Goal: Information Seeking & Learning: Find contact information

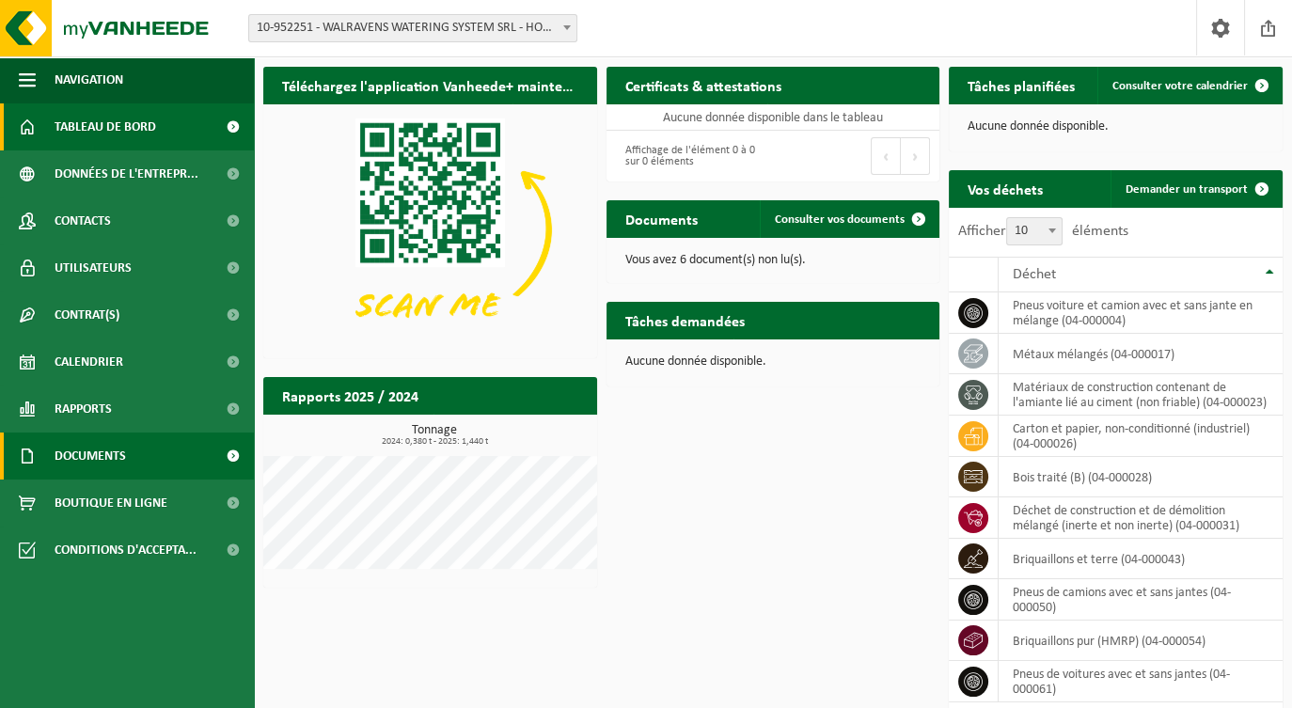
click at [107, 449] on span "Documents" at bounding box center [90, 455] width 71 height 47
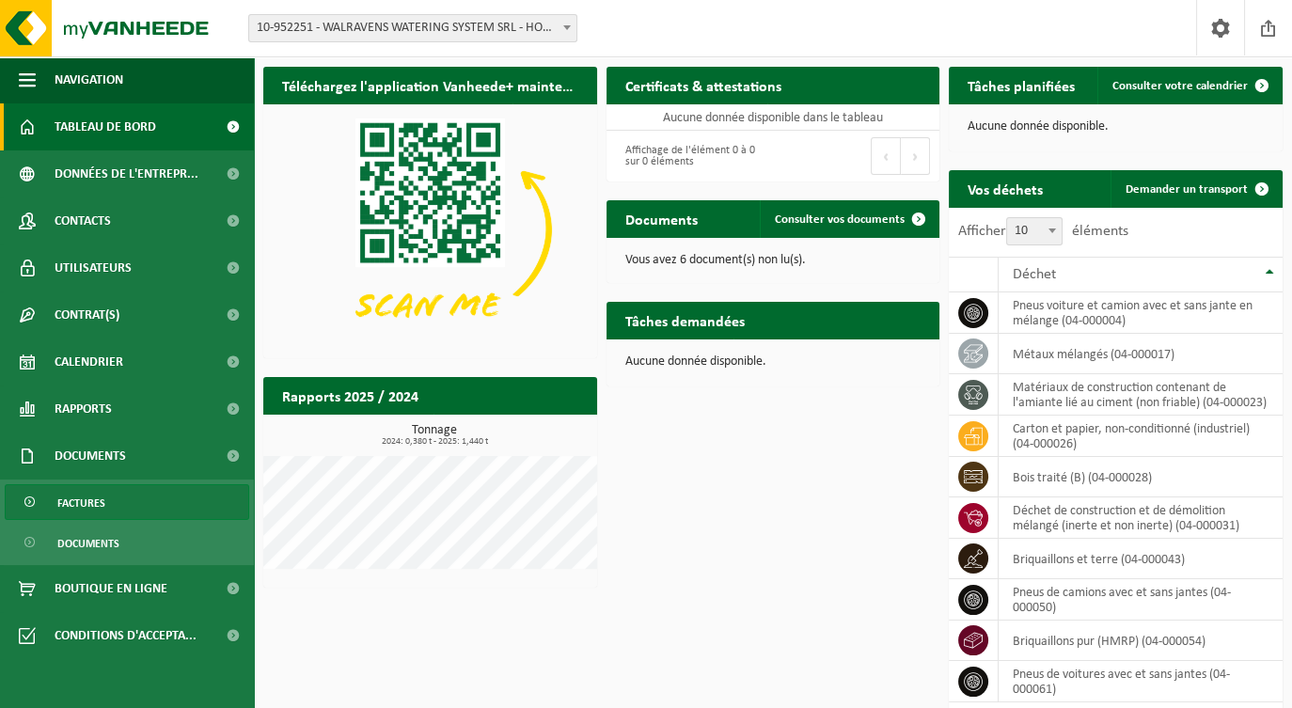
click at [92, 499] on span "Factures" at bounding box center [81, 503] width 48 height 36
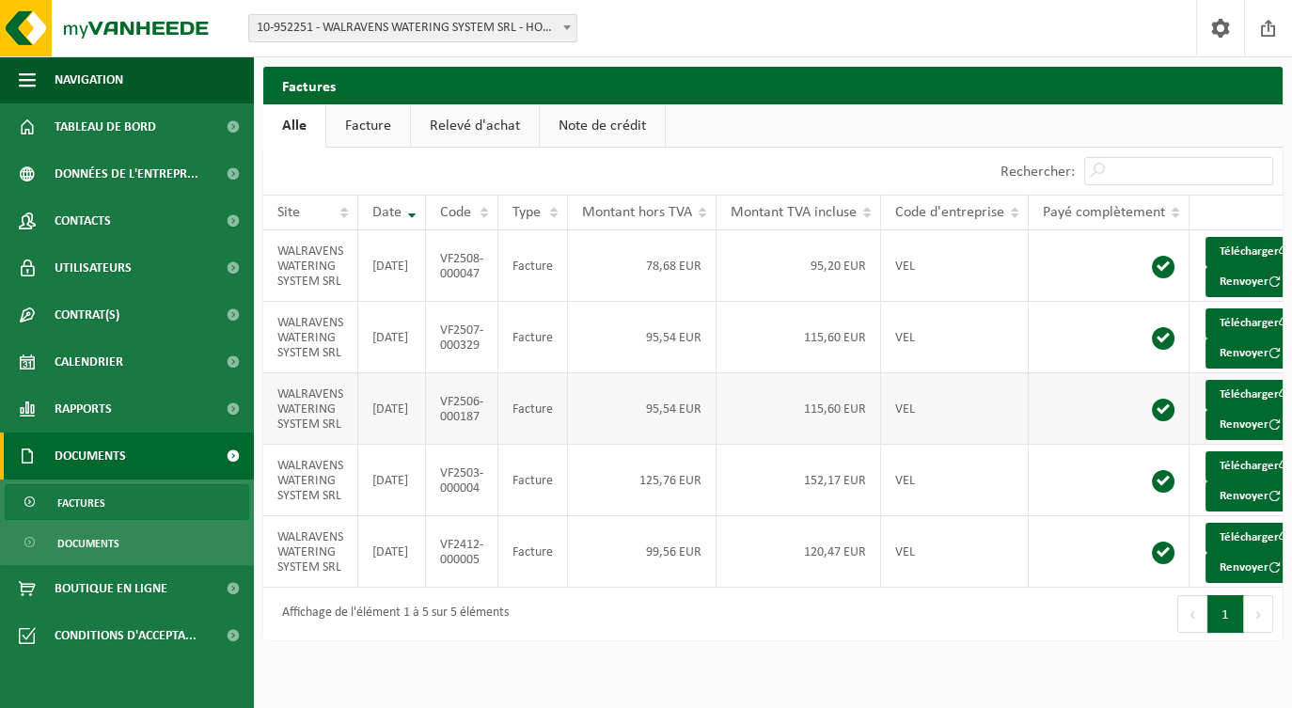
scroll to position [16, 0]
click at [366, 113] on link "Facture" at bounding box center [368, 125] width 84 height 43
click at [145, 213] on link "Contacts" at bounding box center [127, 220] width 254 height 47
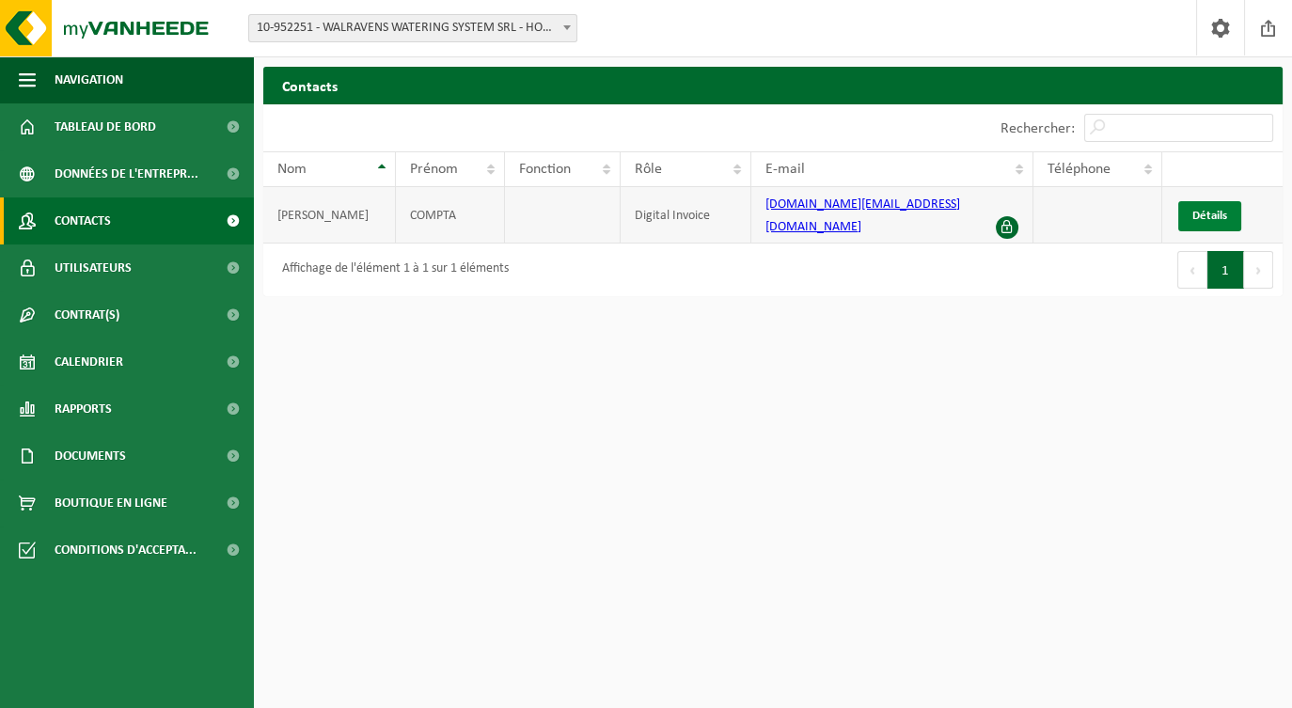
click at [1210, 210] on span "Détails" at bounding box center [1209, 216] width 35 height 12
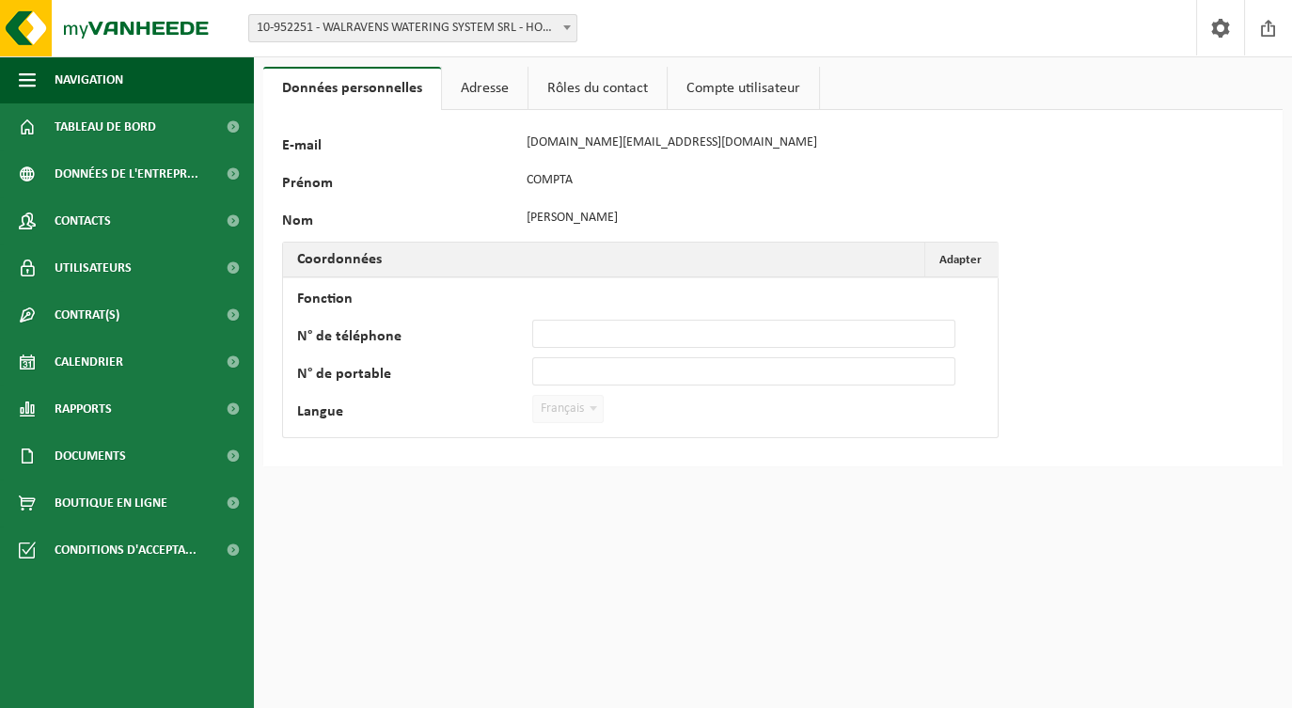
click at [491, 89] on link "Adresse" at bounding box center [485, 88] width 86 height 43
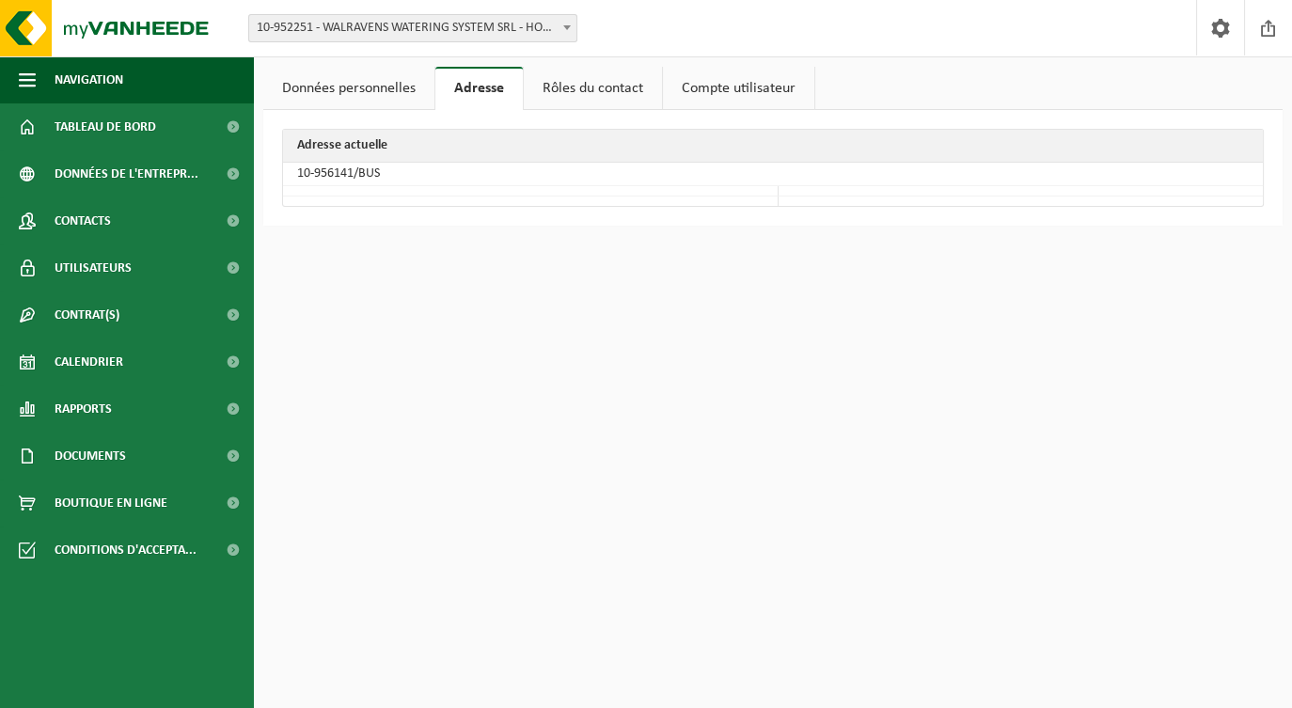
click at [581, 96] on link "Rôles du contact" at bounding box center [593, 88] width 138 height 43
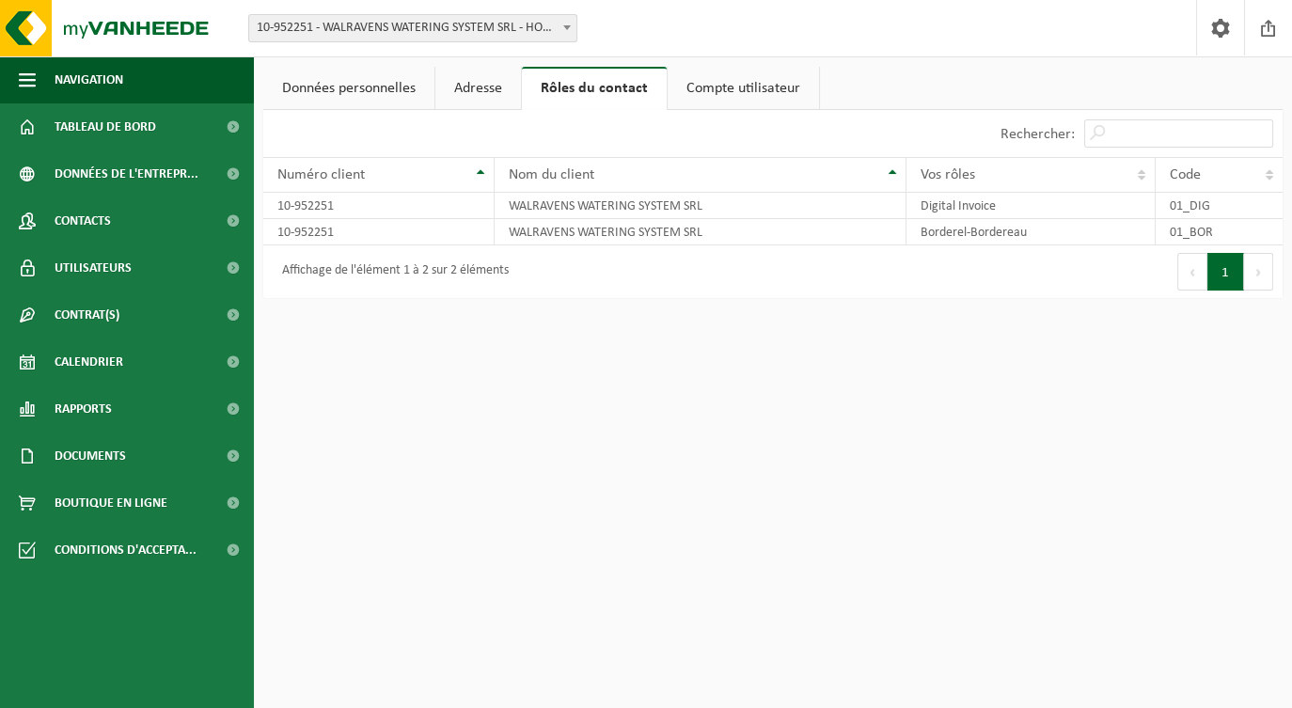
click at [711, 99] on link "Compte utilisateur" at bounding box center [743, 88] width 151 height 43
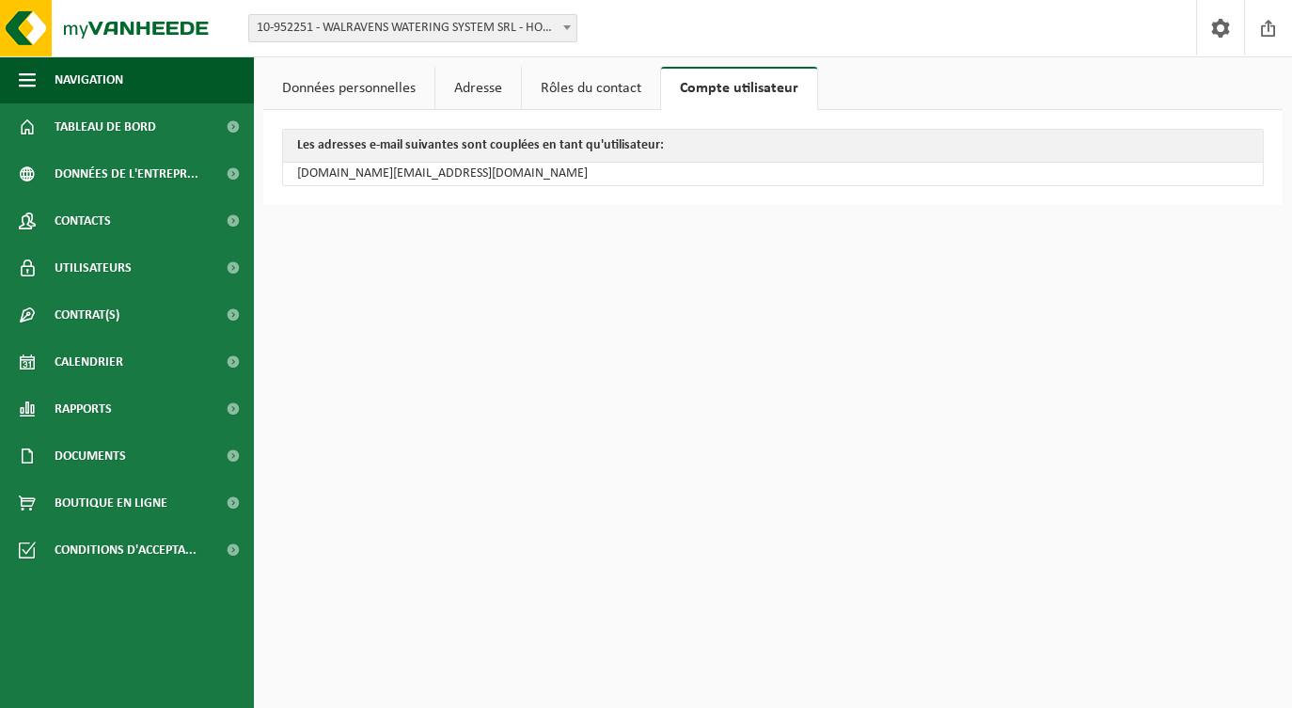
click at [534, 26] on span "10-952251 - WALRAVENS WATERING SYSTEM SRL - HOVES" at bounding box center [412, 28] width 327 height 26
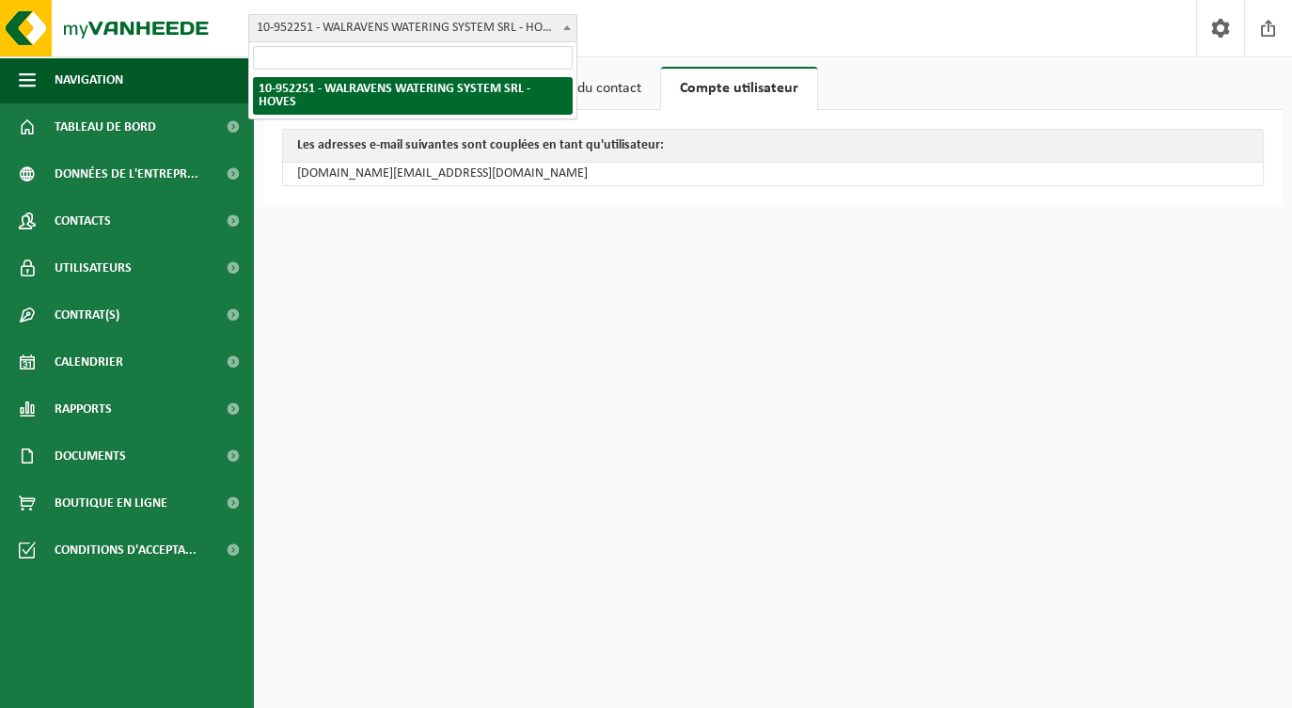
click at [627, 17] on div "Site: 10-952251 - WALRAVENS WATERING SYSTEM SRL - HOVES 10-952251 - WALRAVENS W…" at bounding box center [646, 28] width 1292 height 57
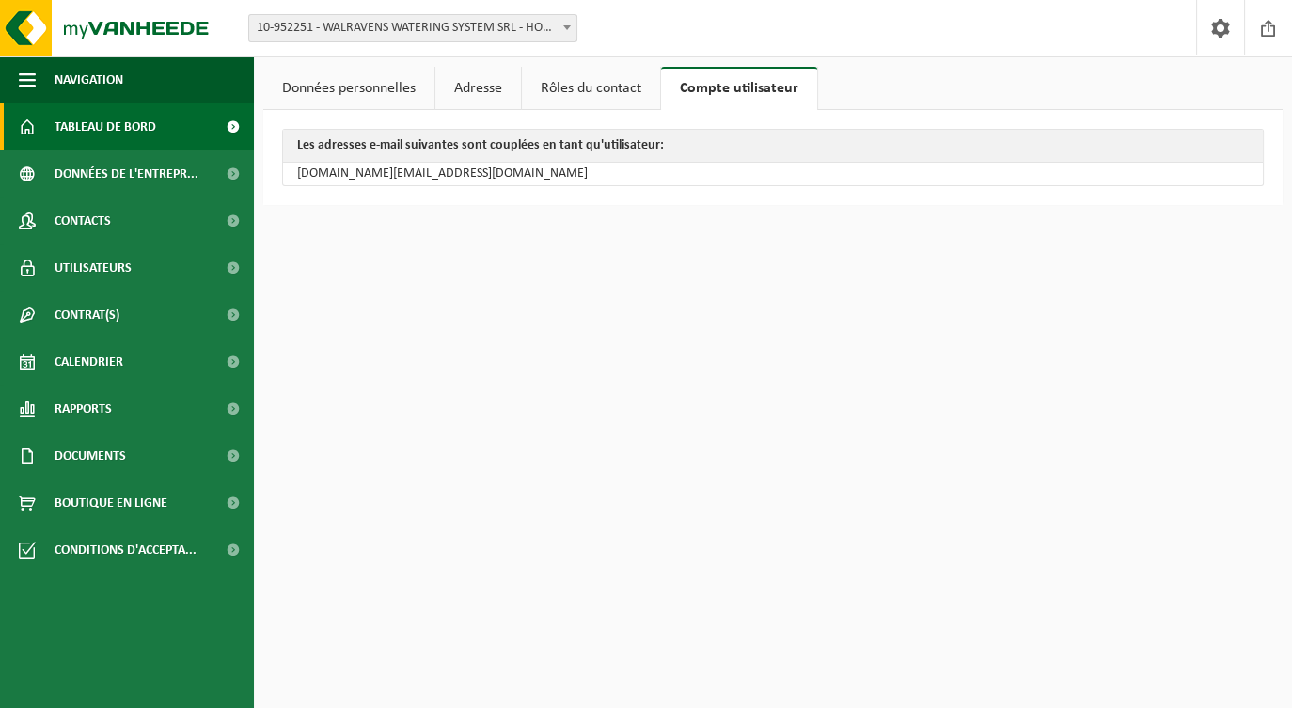
click at [166, 134] on link "Tableau de bord" at bounding box center [127, 126] width 254 height 47
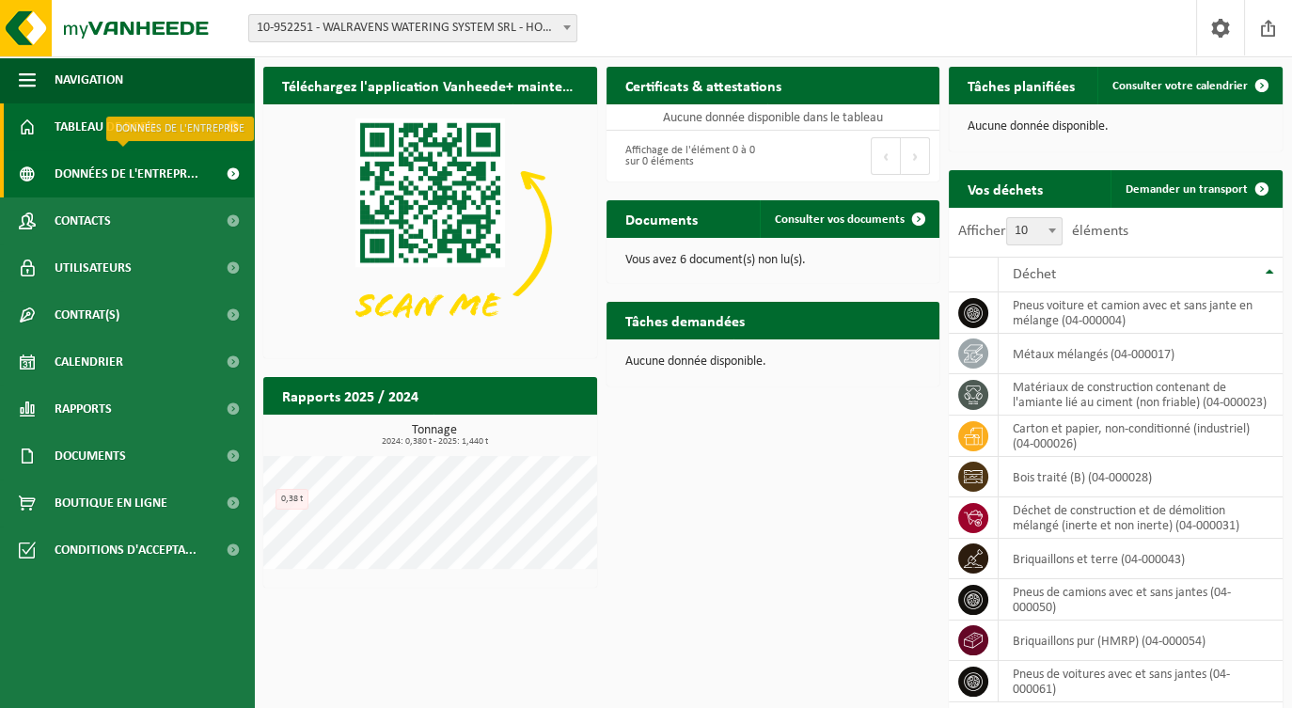
click at [110, 181] on span "Données de l'entrepr..." at bounding box center [127, 173] width 144 height 47
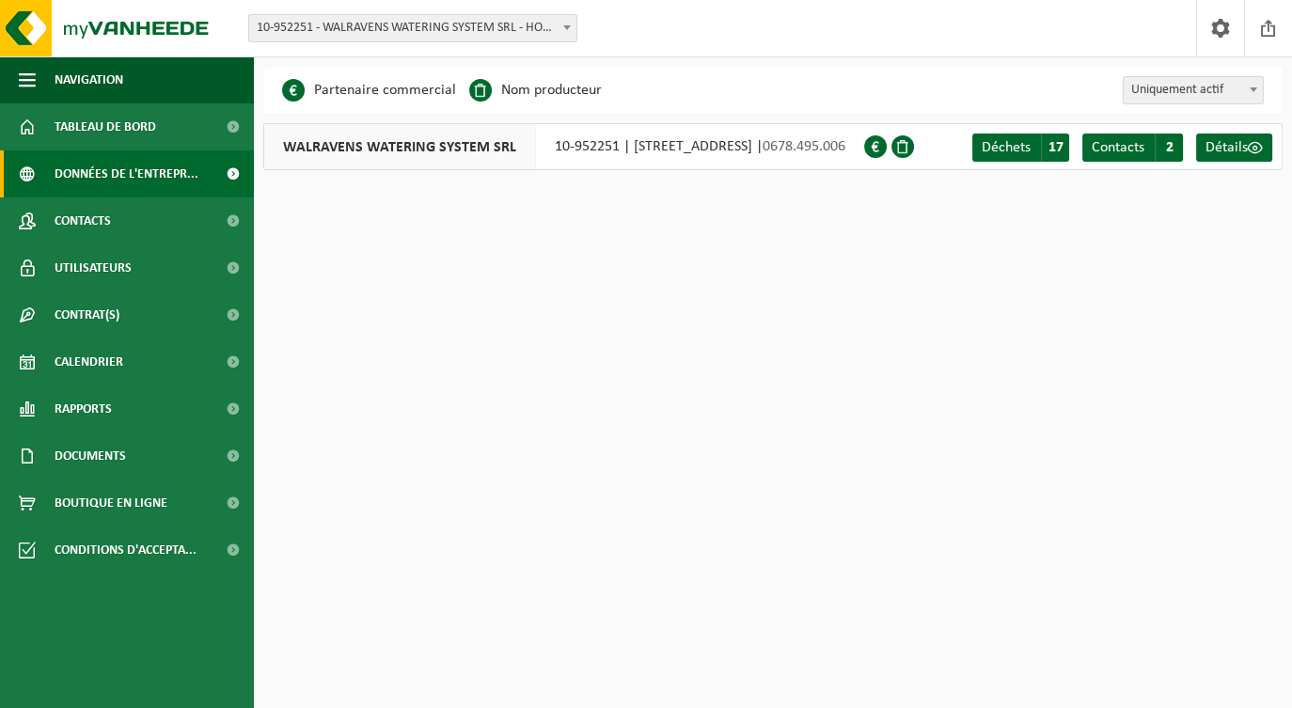
click at [465, 149] on span "WALRAVENS WATERING SYSTEM SRL" at bounding box center [400, 146] width 272 height 45
click at [1231, 147] on span "Détails" at bounding box center [1226, 147] width 42 height 15
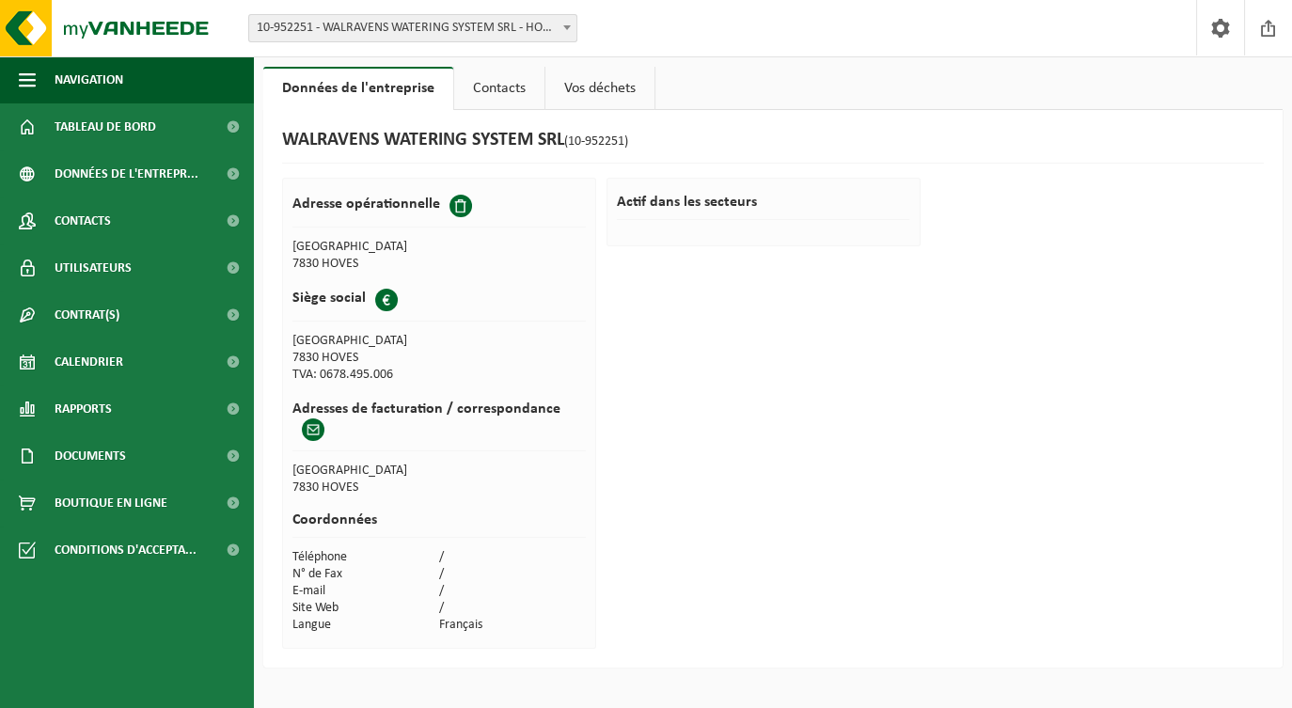
click at [509, 82] on link "Contacts" at bounding box center [499, 88] width 90 height 43
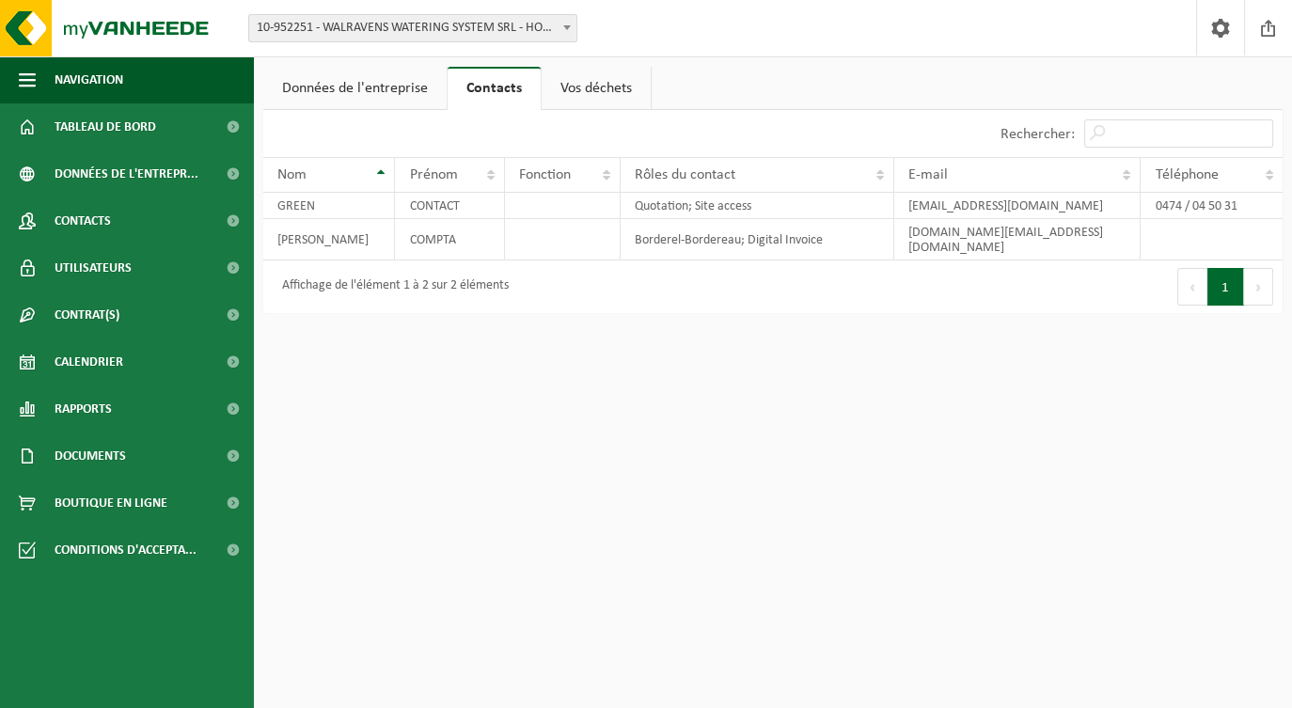
click at [582, 84] on link "Vos déchets" at bounding box center [596, 88] width 109 height 43
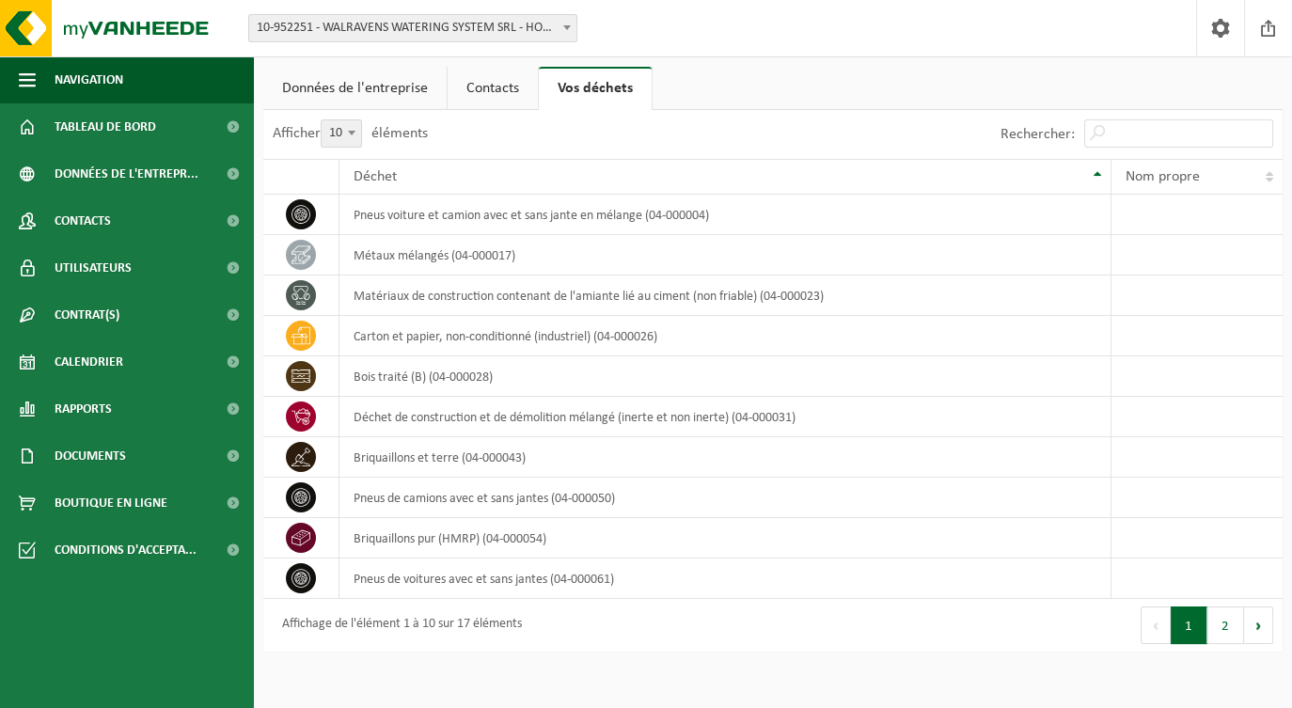
click at [501, 91] on link "Contacts" at bounding box center [493, 88] width 90 height 43
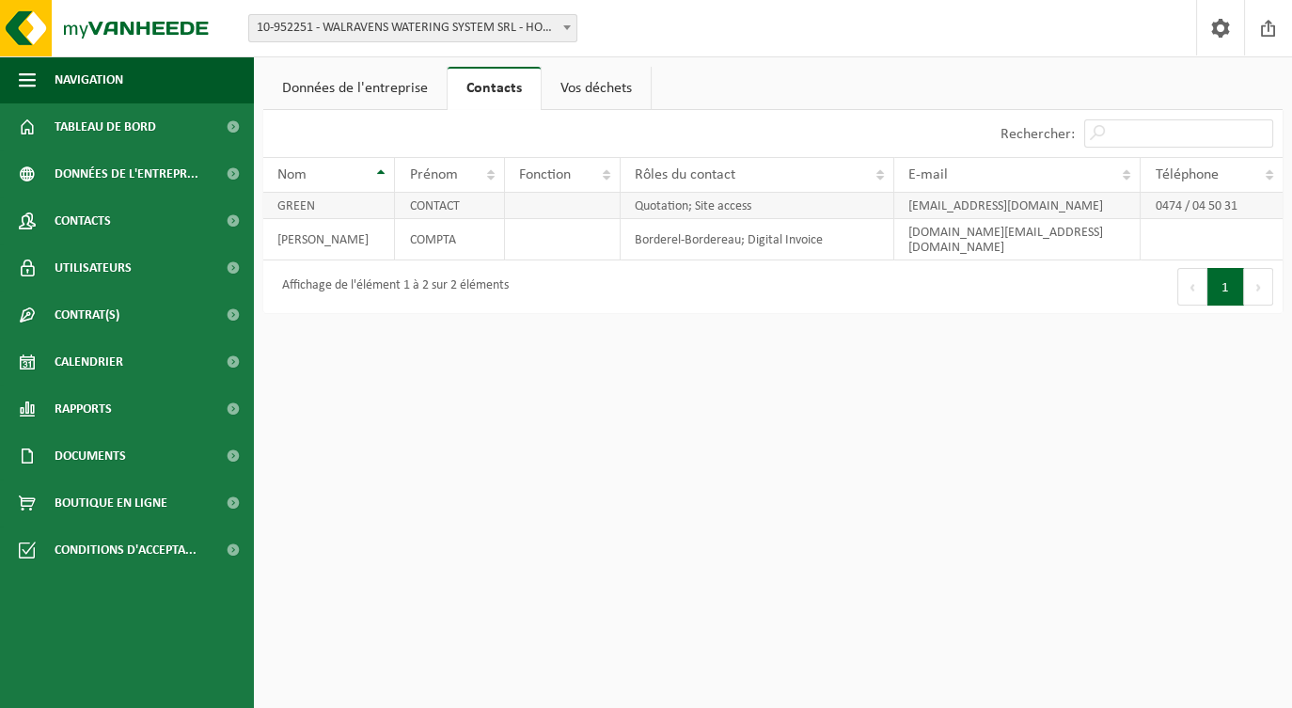
click at [454, 202] on td "CONTACT" at bounding box center [449, 206] width 109 height 26
click at [306, 203] on td "GREEN" at bounding box center [329, 206] width 132 height 26
click at [1225, 28] on span at bounding box center [1220, 27] width 28 height 55
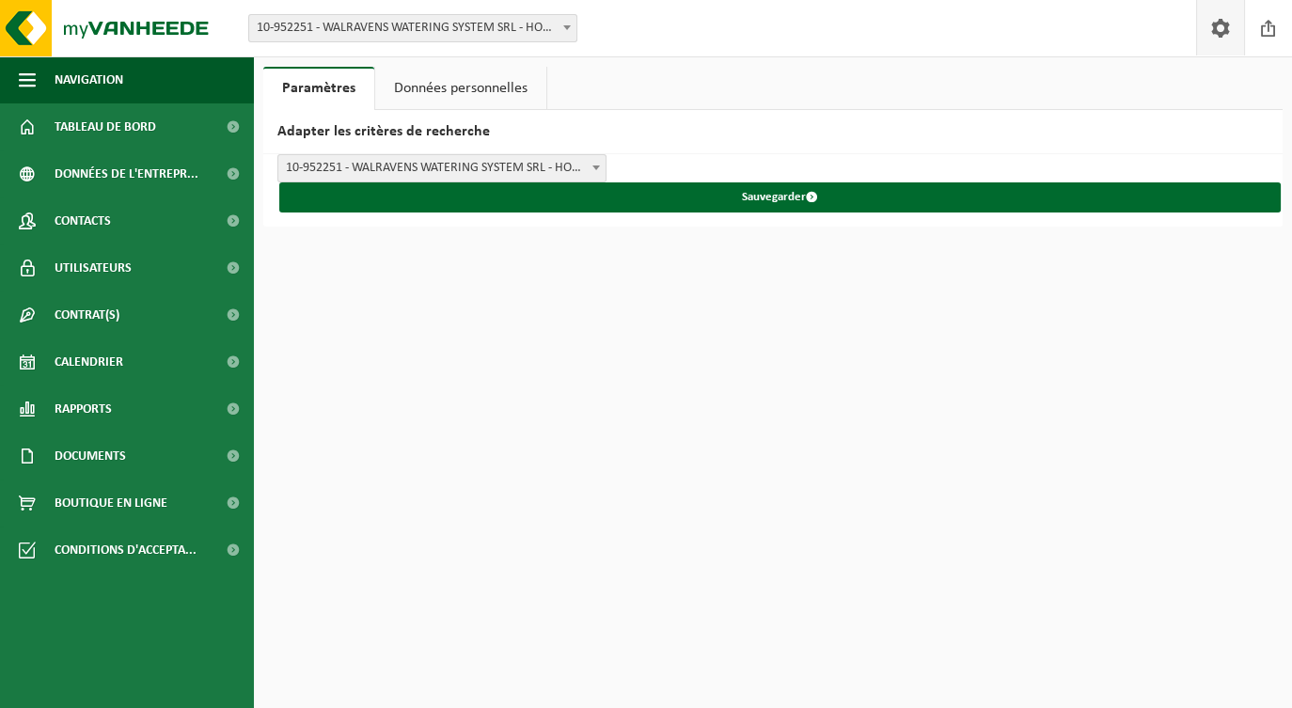
click at [486, 93] on link "Données personnelles" at bounding box center [460, 88] width 171 height 43
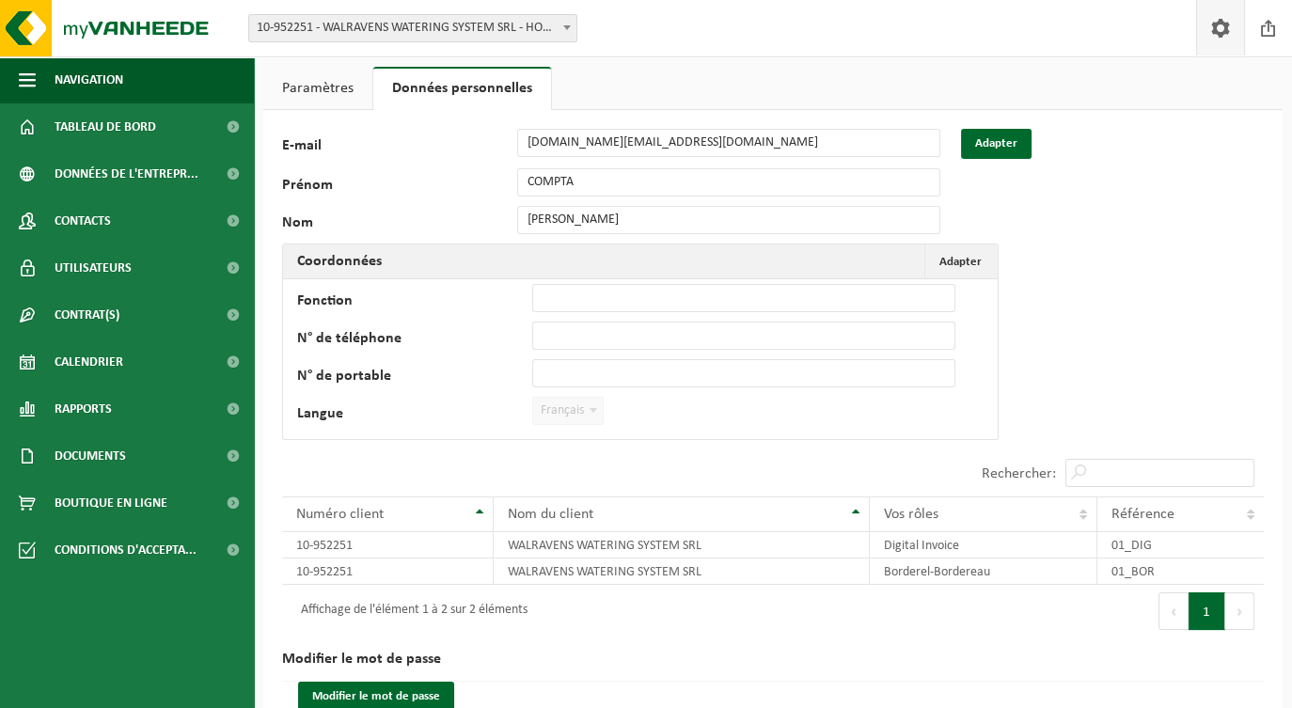
click at [987, 209] on div "105288 E-mail wws.irrigation.info@gmail.com Adapter Prénom COMPTA Nom MANU GREE…" at bounding box center [772, 427] width 1019 height 635
click at [90, 85] on span "Navigation" at bounding box center [89, 79] width 69 height 47
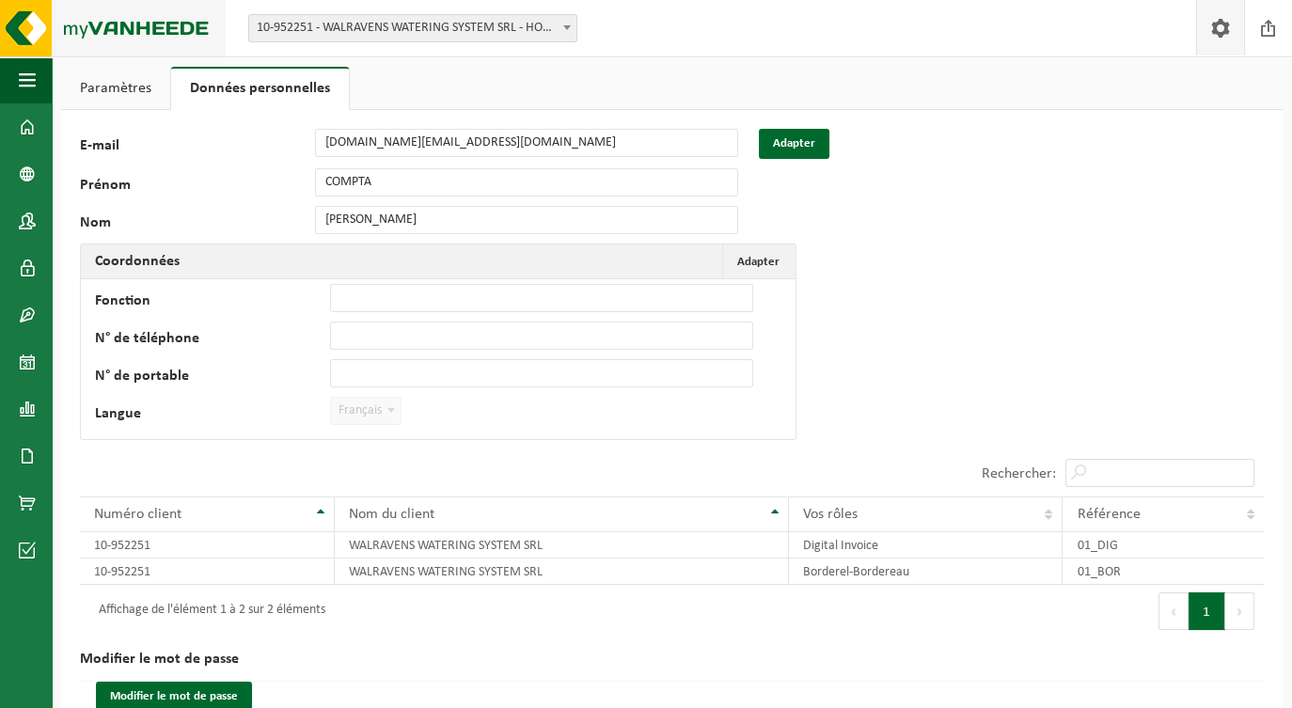
click at [112, 29] on img at bounding box center [113, 28] width 226 height 56
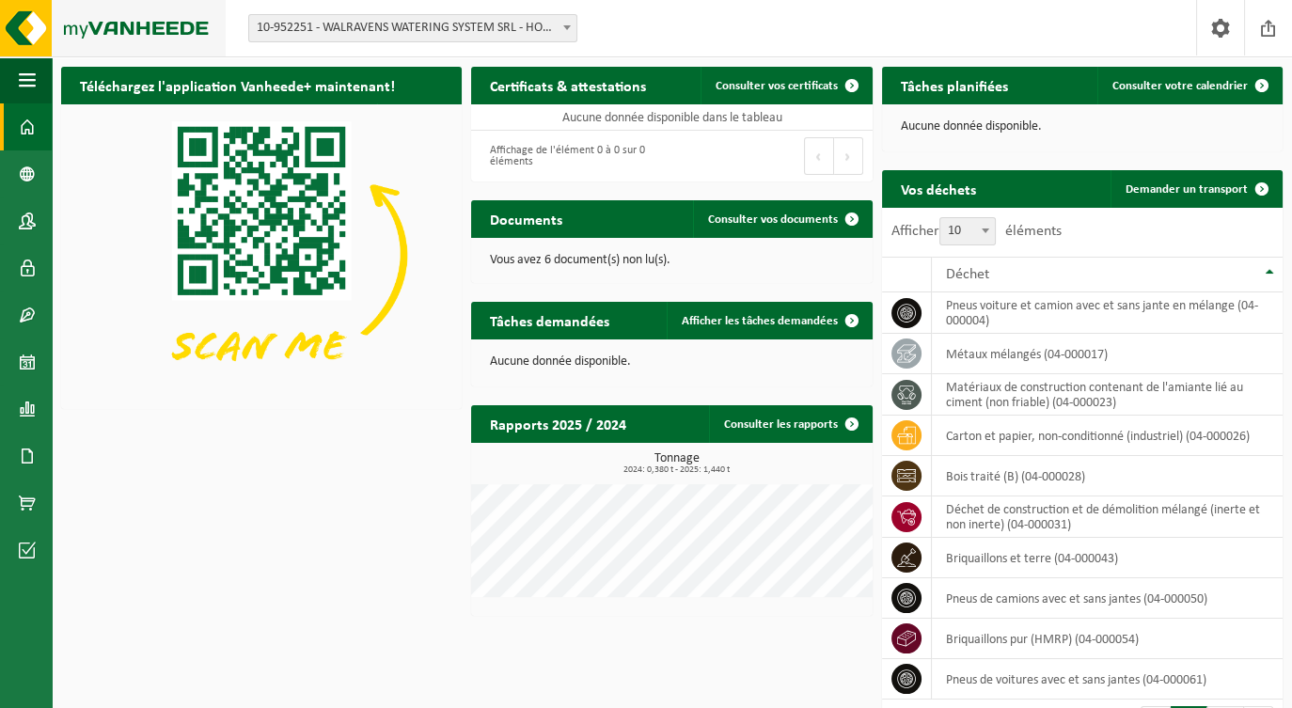
click at [26, 43] on img at bounding box center [113, 28] width 226 height 56
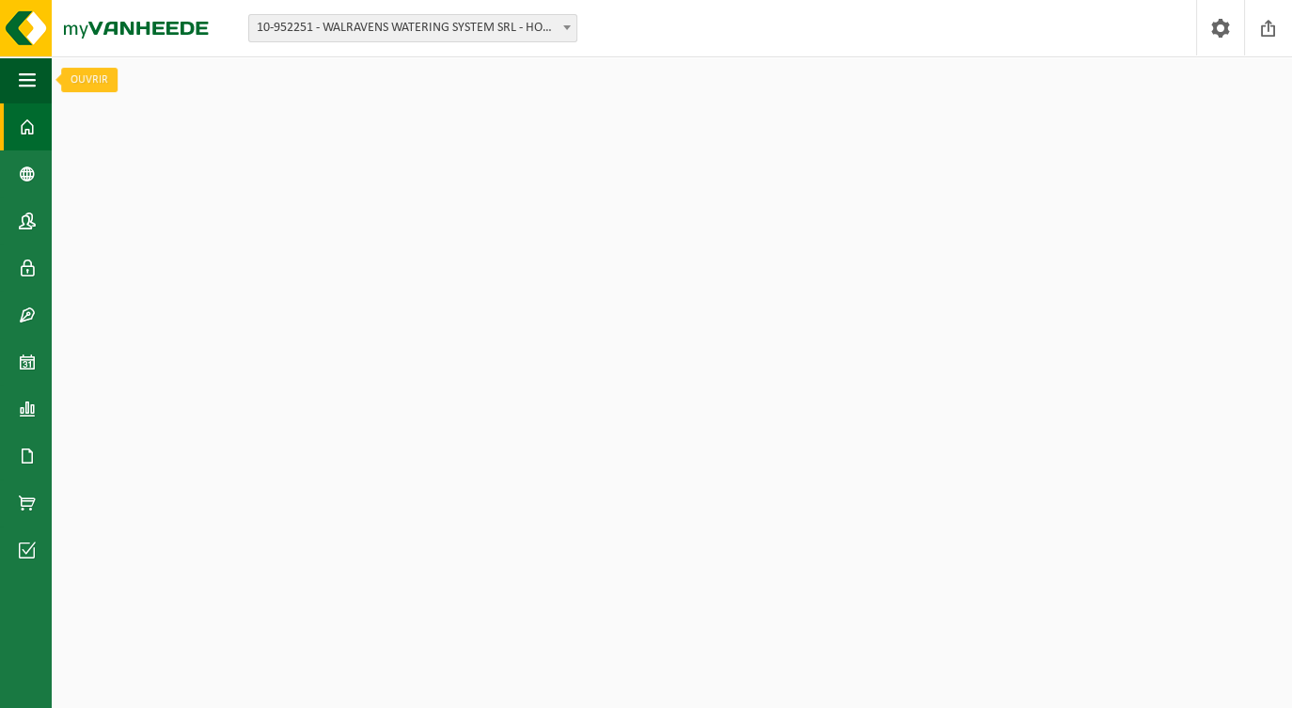
click at [27, 65] on span "button" at bounding box center [27, 79] width 17 height 47
